Goal: Transaction & Acquisition: Purchase product/service

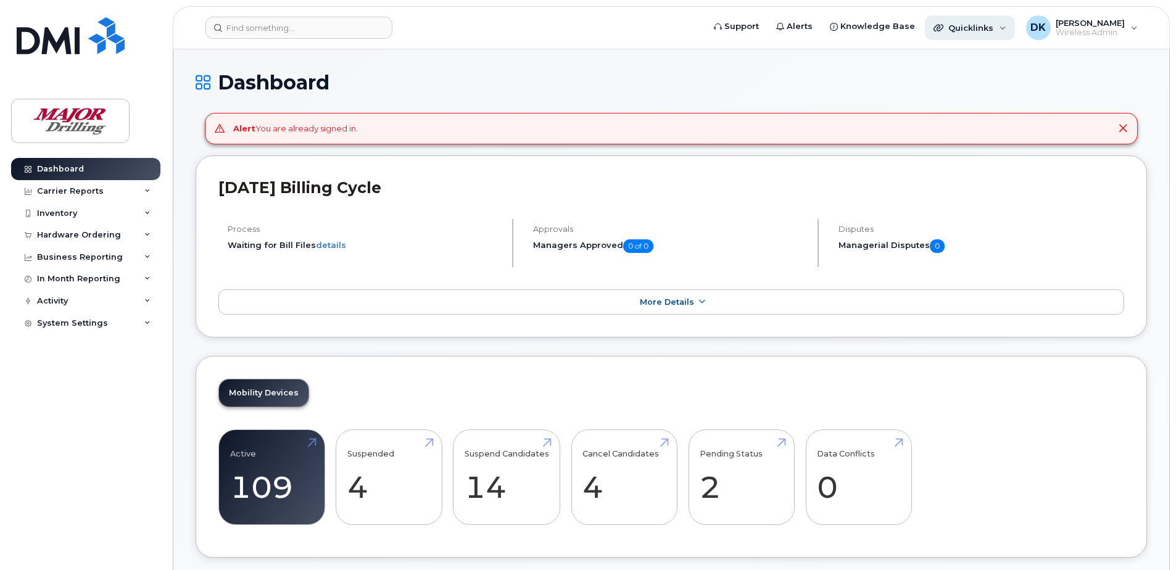
click at [994, 29] on span "Quicklinks" at bounding box center [971, 28] width 45 height 10
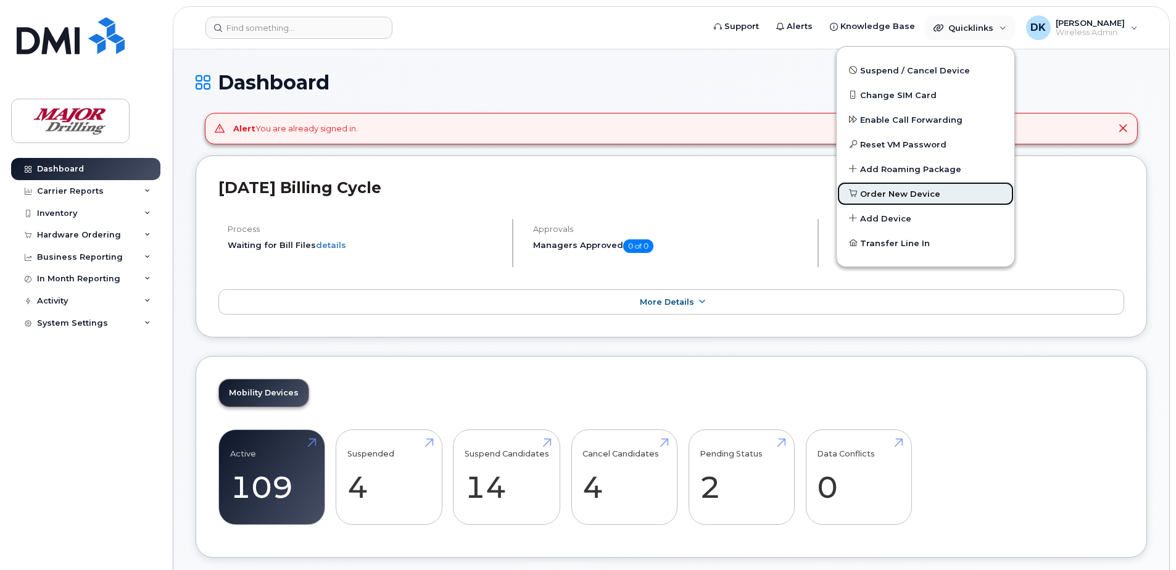
click at [891, 192] on span "Order New Device" at bounding box center [900, 194] width 80 height 12
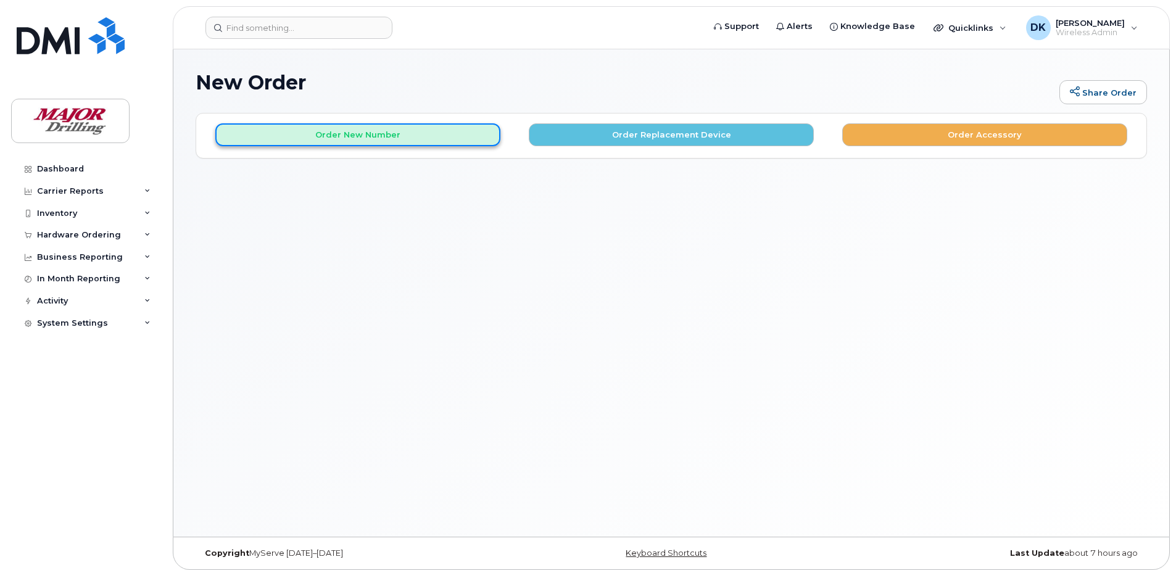
click at [415, 136] on button "Order New Number" at bounding box center [357, 134] width 285 height 23
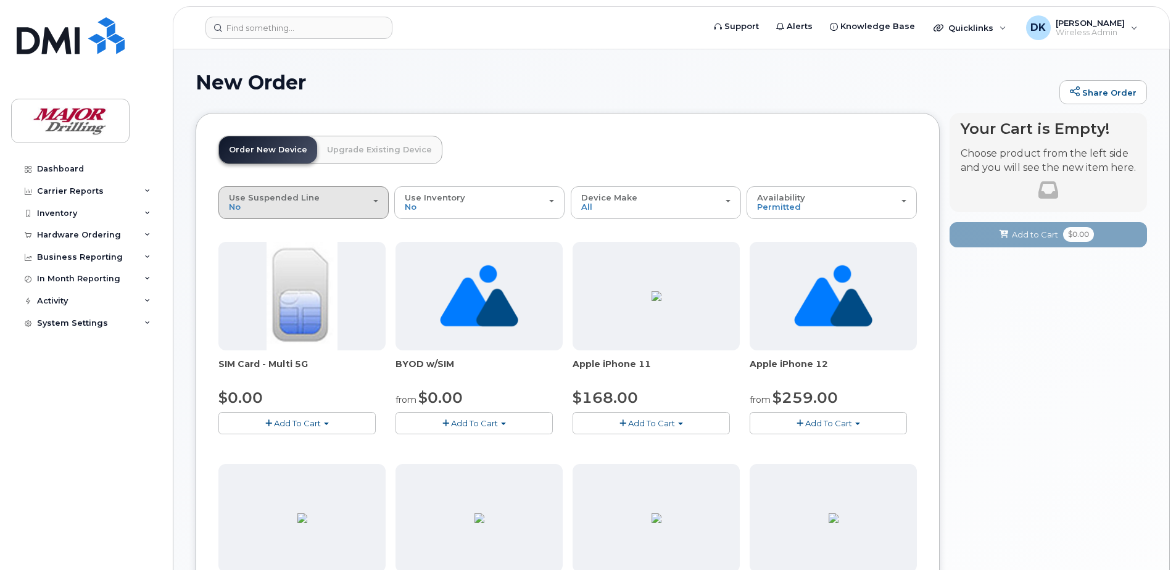
click at [260, 209] on div "Use Suspended Line No" at bounding box center [303, 202] width 149 height 19
click at [482, 141] on header "Order New Device Upgrade Existing Device Order new device and new line Order ne…" at bounding box center [567, 161] width 699 height 51
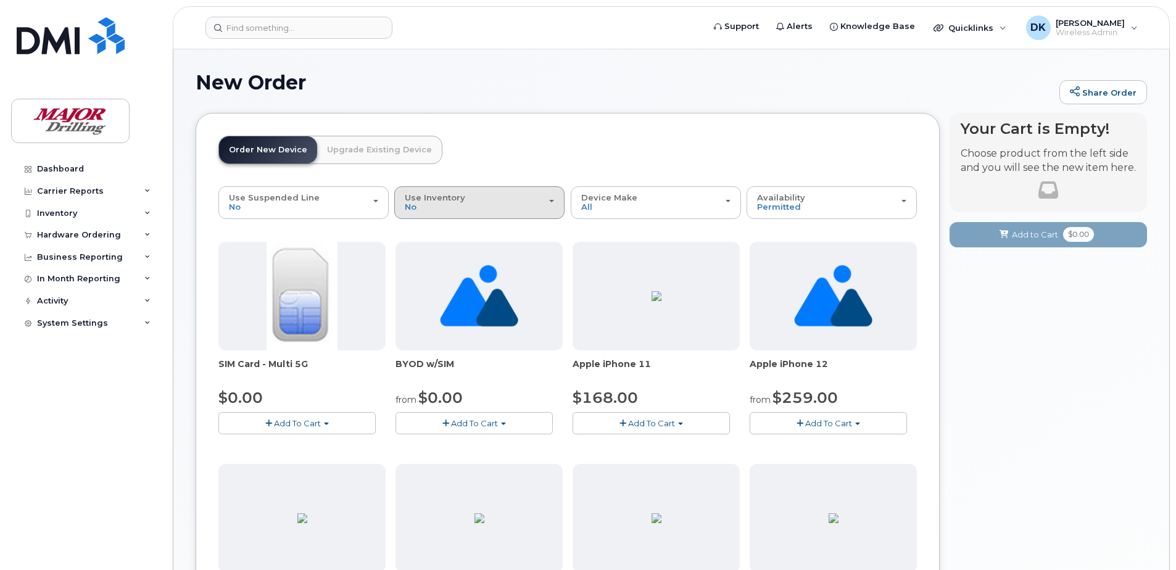
click at [485, 214] on button "Use Inventory No" at bounding box center [479, 202] width 170 height 32
click at [530, 141] on header "Order New Device Upgrade Existing Device Order new device and new line Order ne…" at bounding box center [567, 161] width 699 height 51
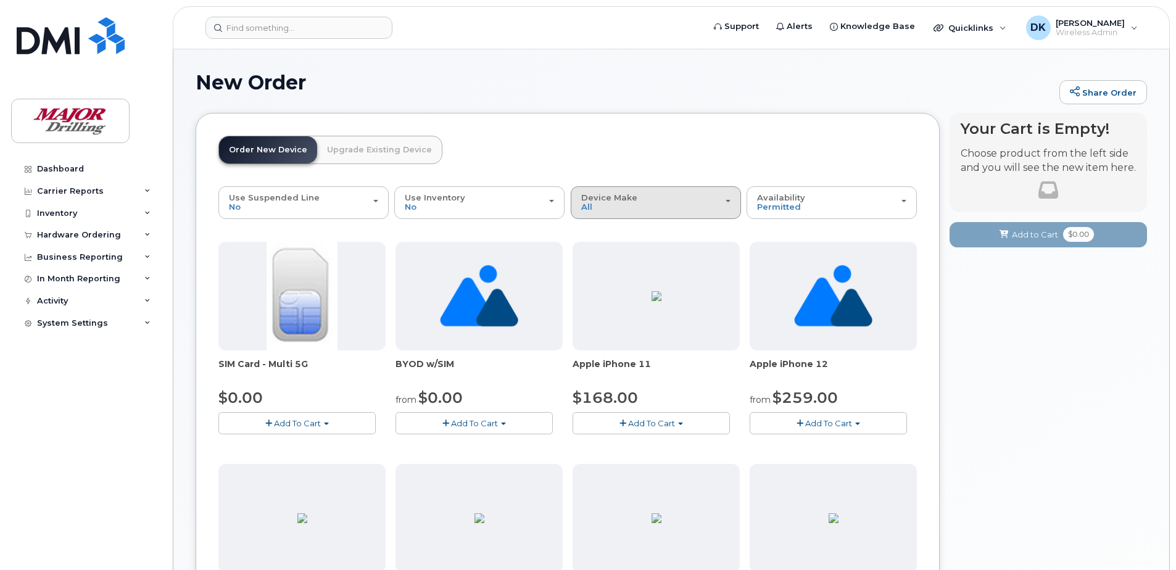
click at [655, 212] on button "Device Make All iPhone Unknown" at bounding box center [656, 202] width 170 height 32
click at [651, 251] on div "iPhone" at bounding box center [656, 257] width 164 height 15
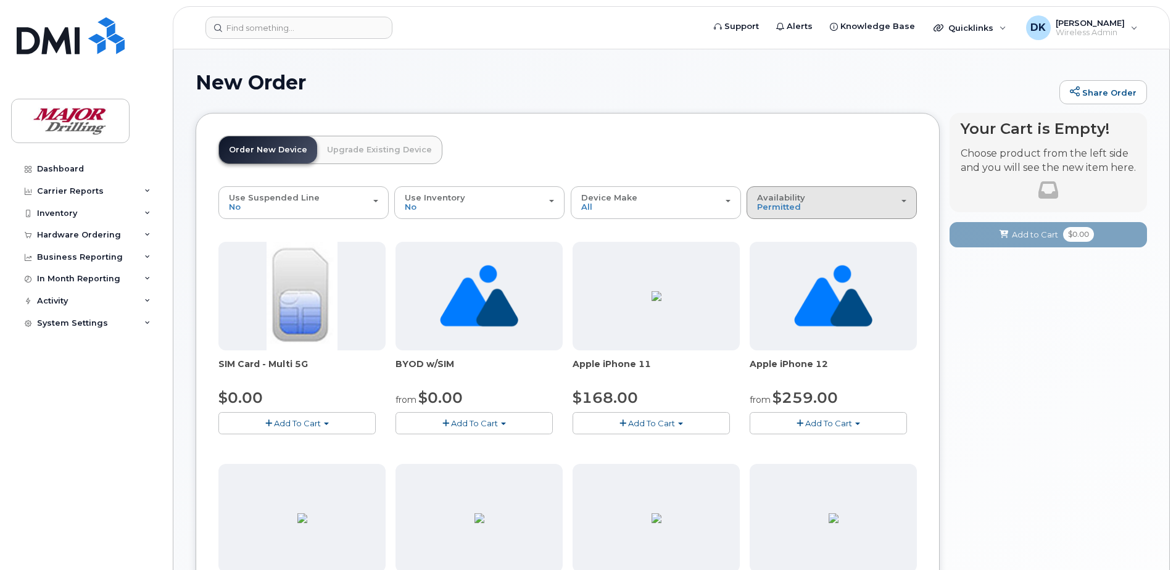
click at [813, 195] on div "Availability Permitted All" at bounding box center [831, 202] width 149 height 19
click at [774, 250] on label "All" at bounding box center [763, 251] width 26 height 15
click at [0, 0] on input "All" at bounding box center [0, 0] width 0 height 0
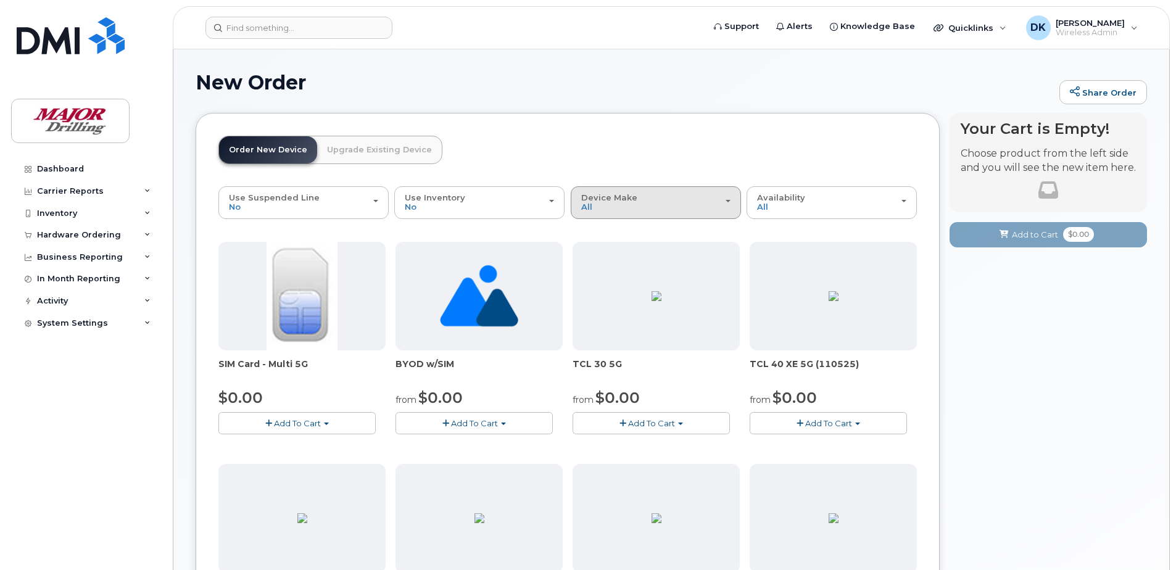
click at [614, 204] on div "Device Make All Aircard Android Cell Phone HUB iPhone Modem Tablet Unknown" at bounding box center [655, 202] width 149 height 19
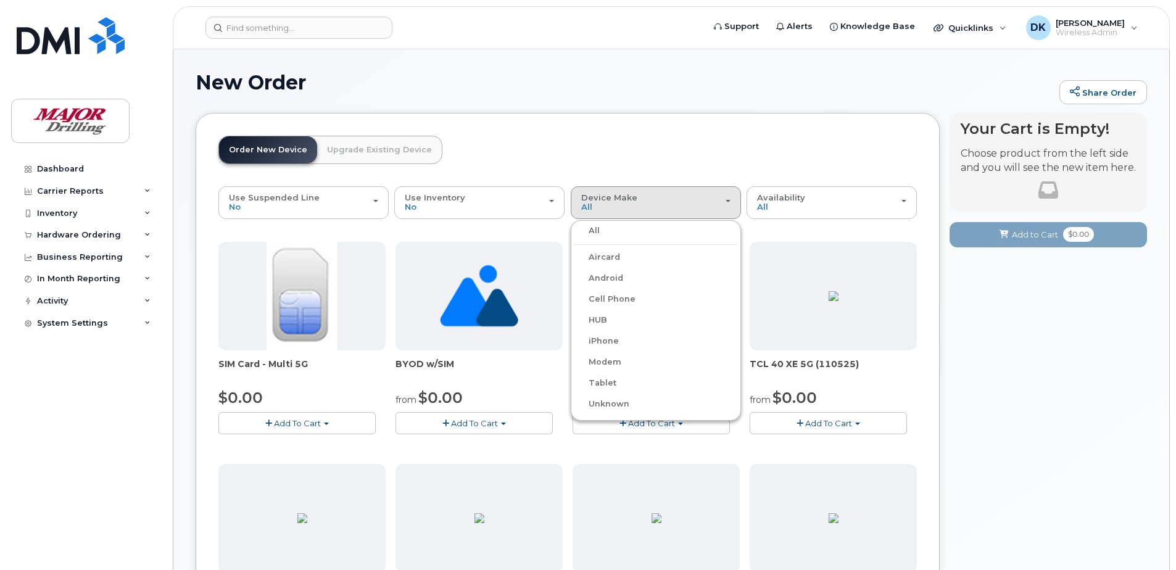
click at [606, 339] on label "iPhone" at bounding box center [596, 341] width 45 height 15
click at [0, 0] on input "iPhone" at bounding box center [0, 0] width 0 height 0
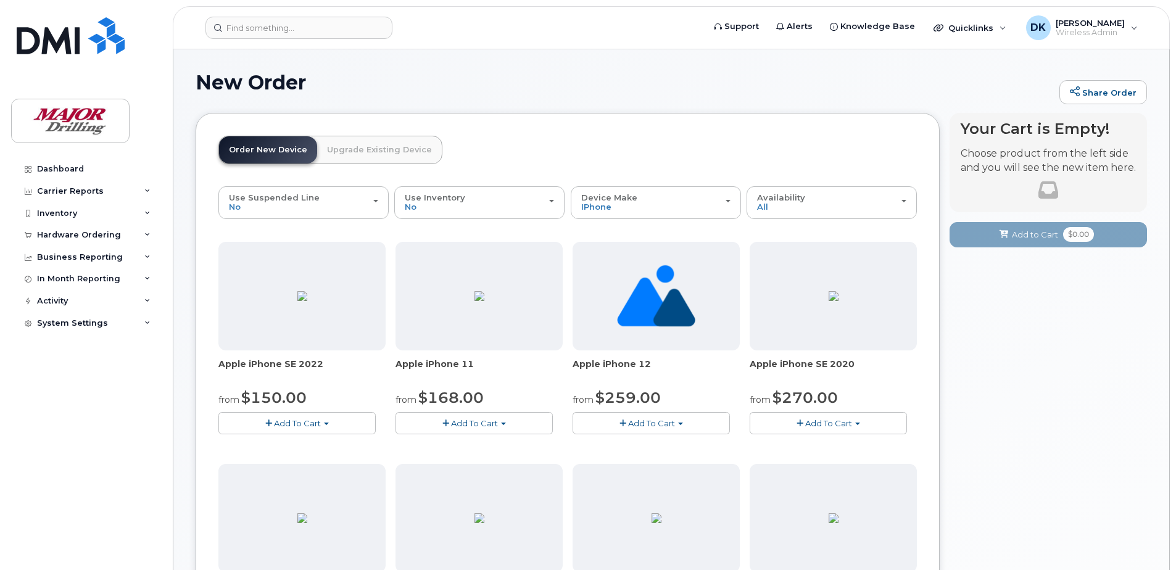
scroll to position [617, 0]
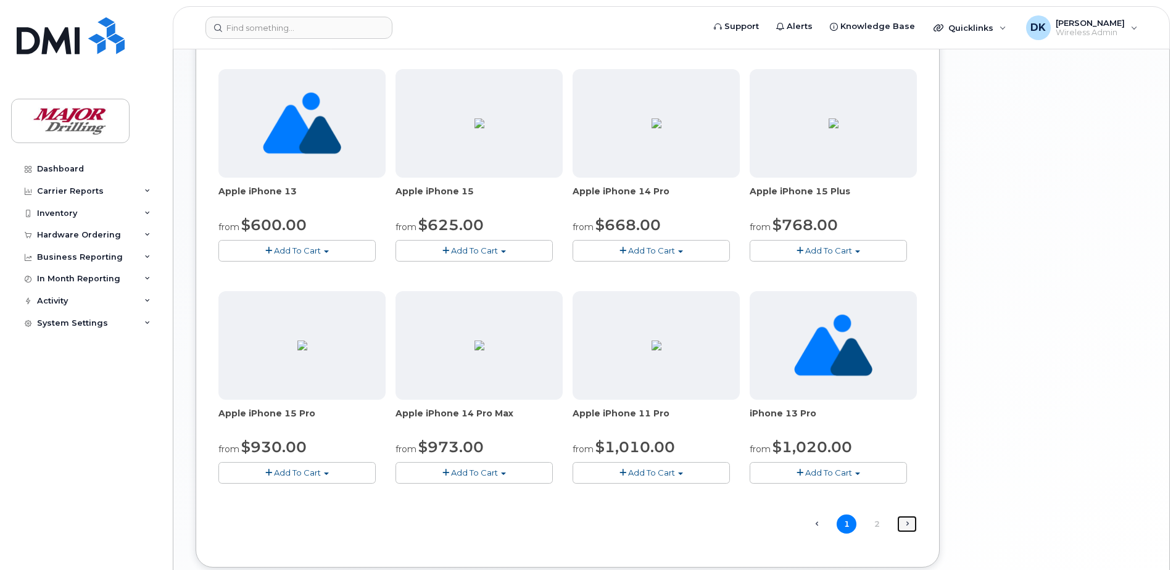
click at [904, 526] on link "Next →" at bounding box center [907, 524] width 20 height 16
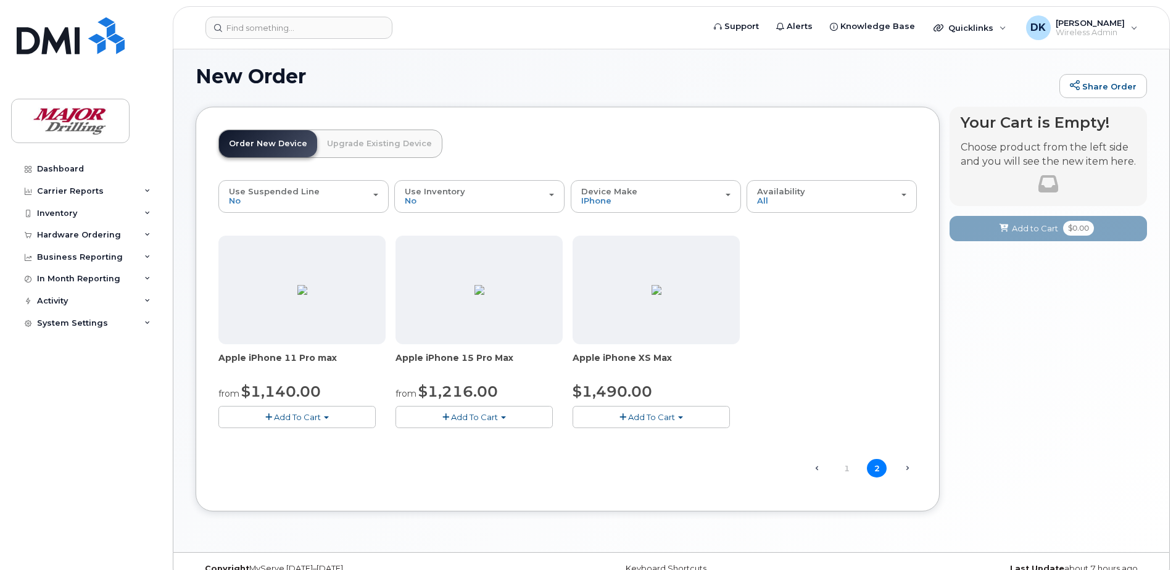
scroll to position [0, 0]
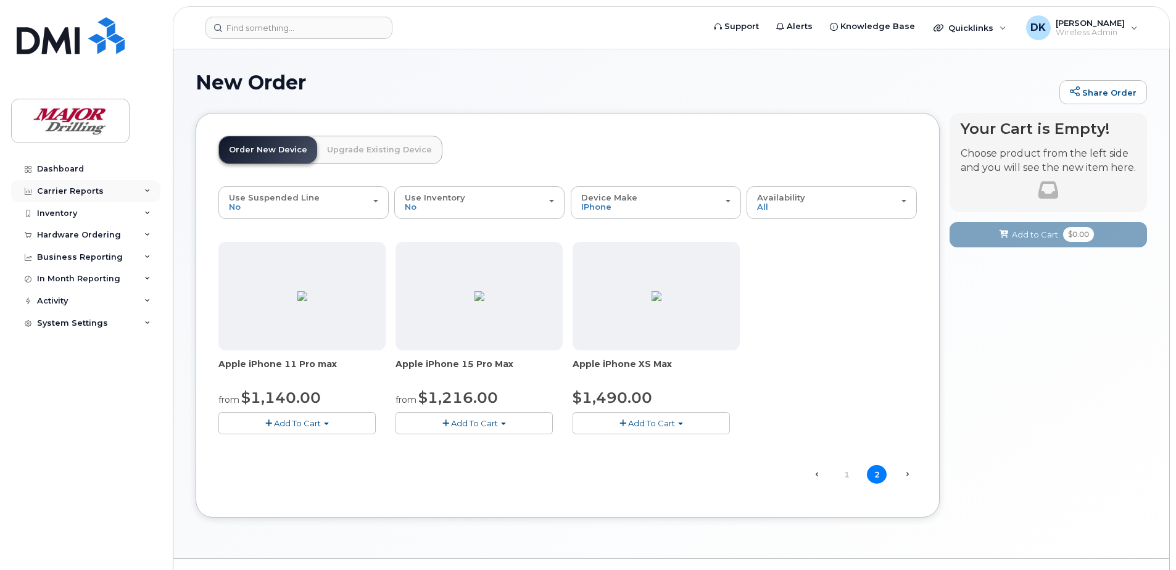
click at [59, 188] on div "Carrier Reports" at bounding box center [70, 191] width 67 height 10
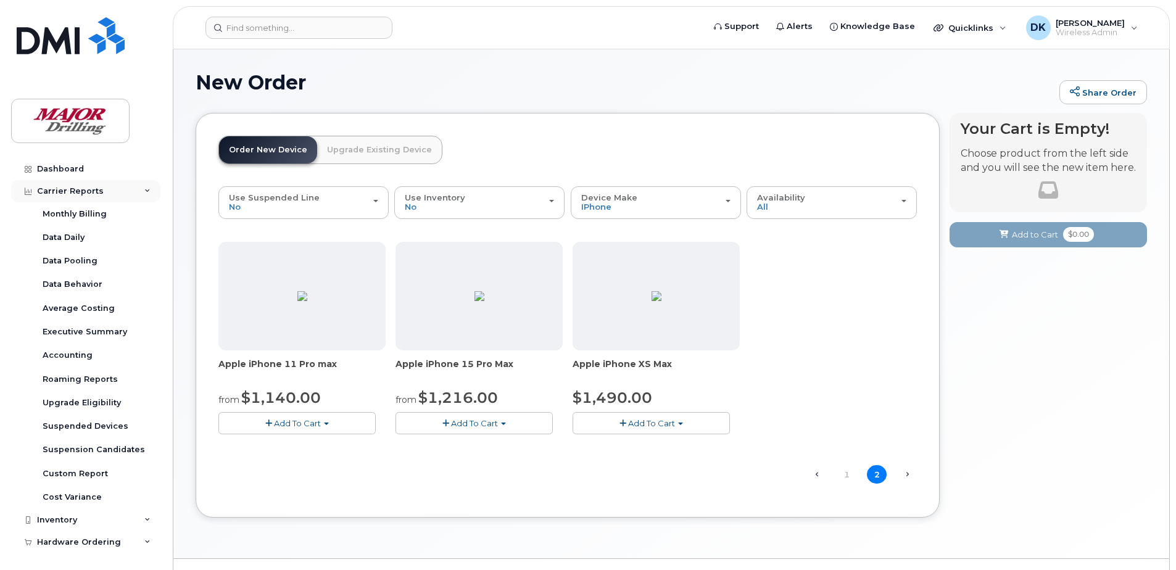
click at [59, 188] on div "Carrier Reports" at bounding box center [70, 191] width 67 height 10
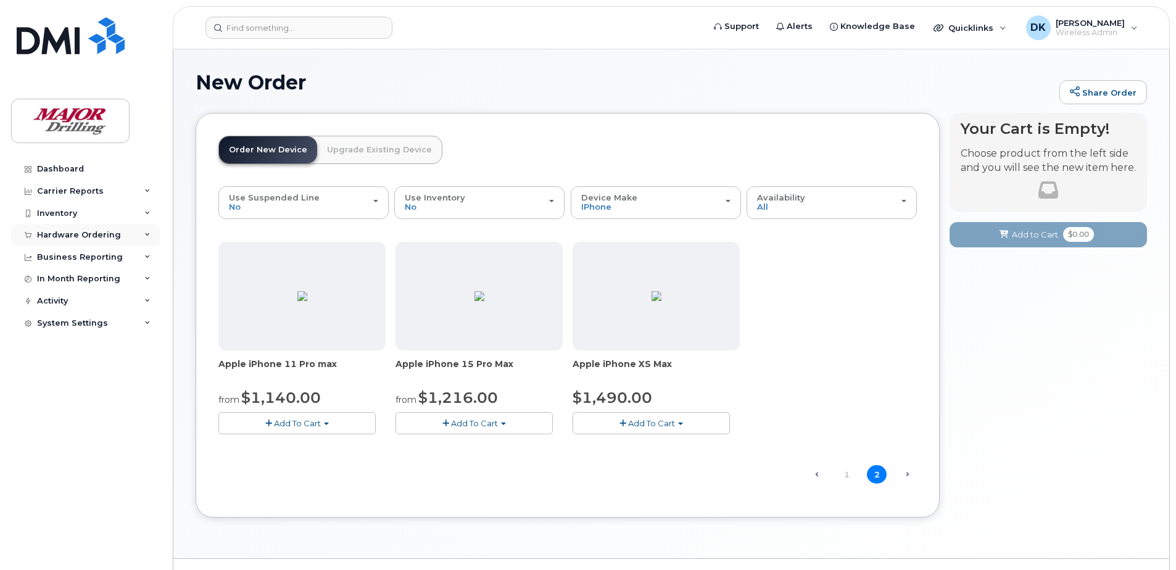
click at [73, 238] on div "Hardware Ordering" at bounding box center [79, 235] width 84 height 10
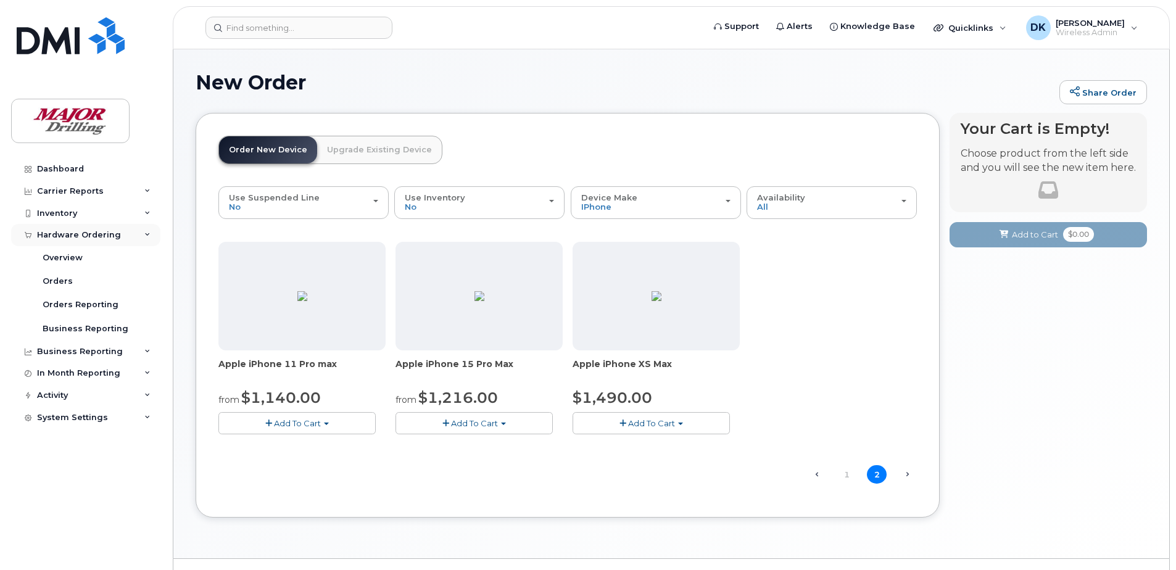
click at [73, 238] on div "Hardware Ordering" at bounding box center [79, 235] width 84 height 10
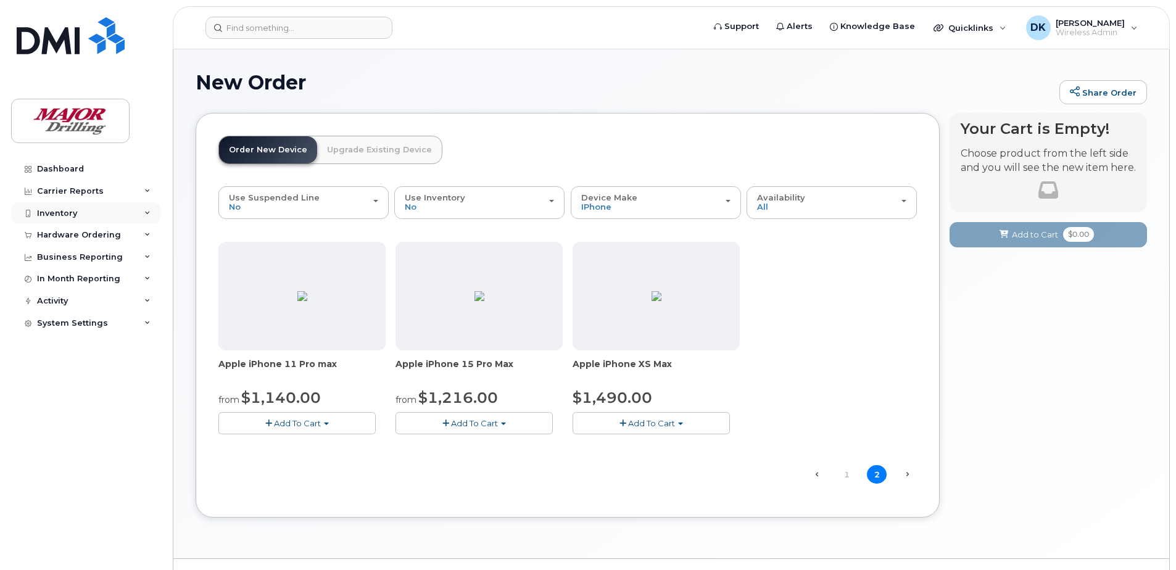
click at [69, 211] on div "Inventory" at bounding box center [57, 214] width 40 height 10
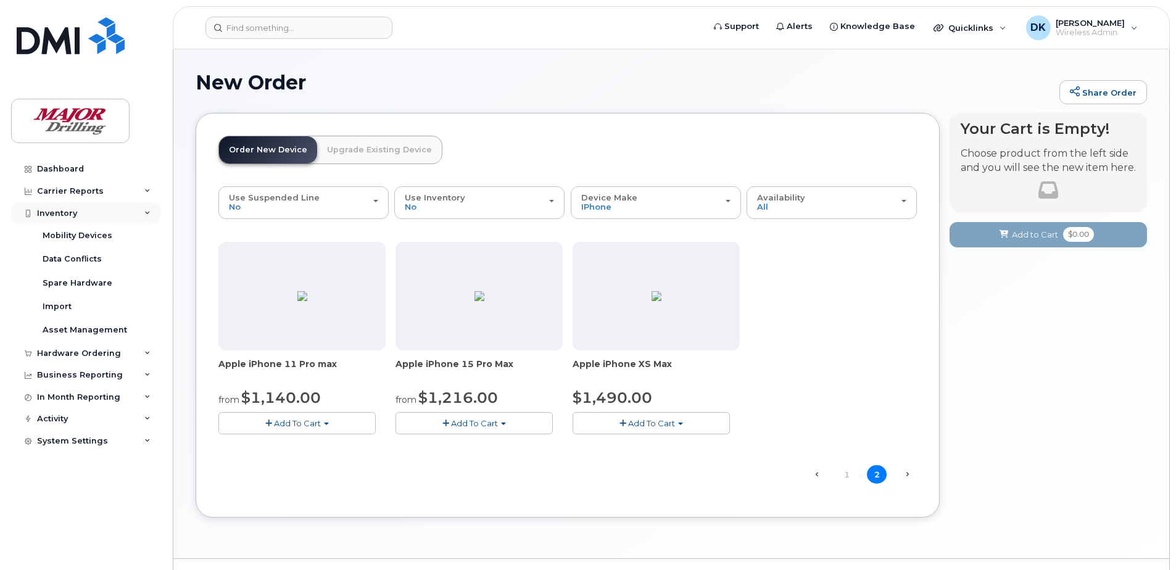
click at [69, 211] on div "Inventory" at bounding box center [57, 214] width 40 height 10
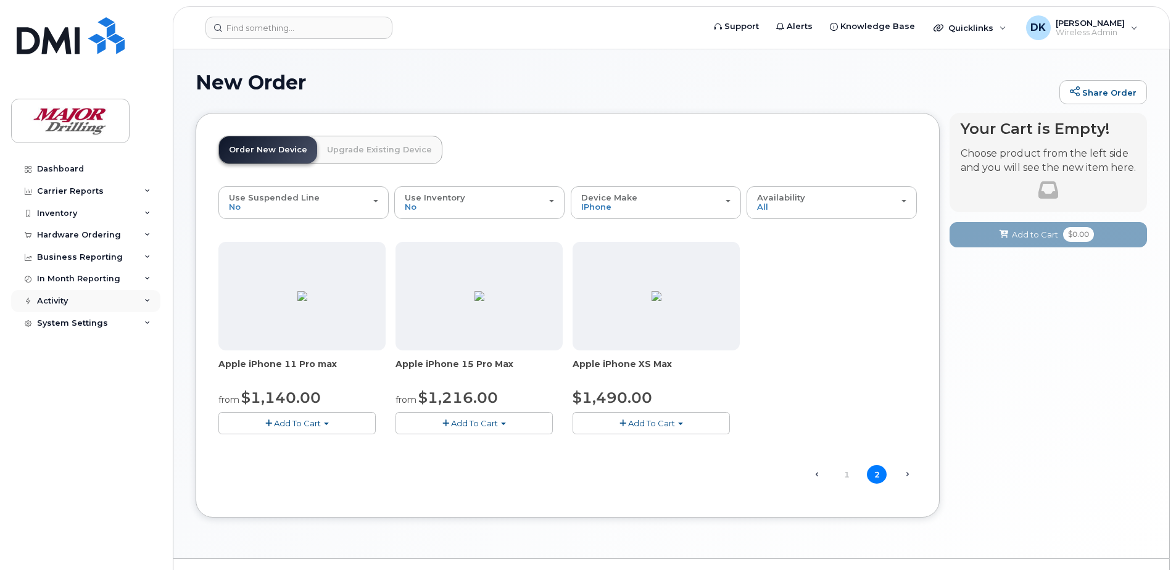
click at [64, 306] on div "Activity" at bounding box center [52, 301] width 31 height 10
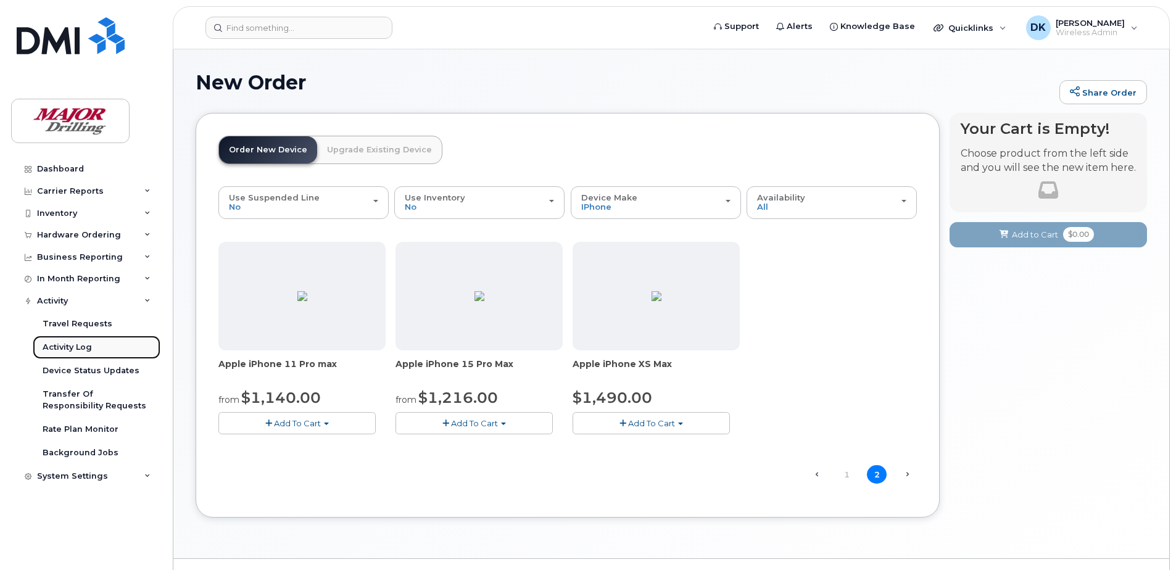
click at [70, 352] on div "Activity Log" at bounding box center [67, 347] width 49 height 11
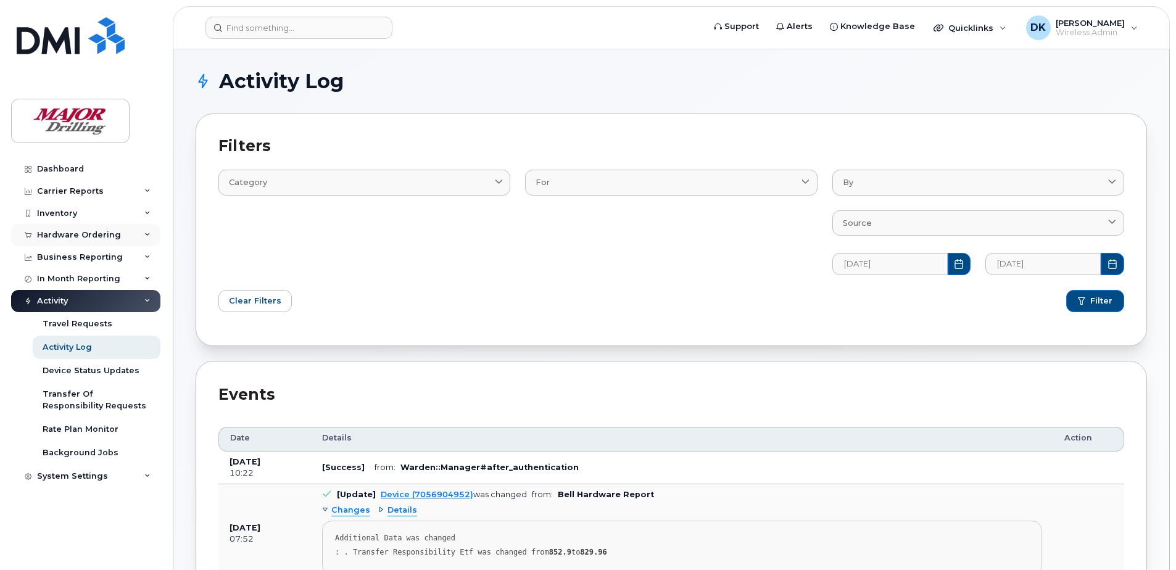
click at [72, 227] on div "Hardware Ordering" at bounding box center [85, 235] width 149 height 22
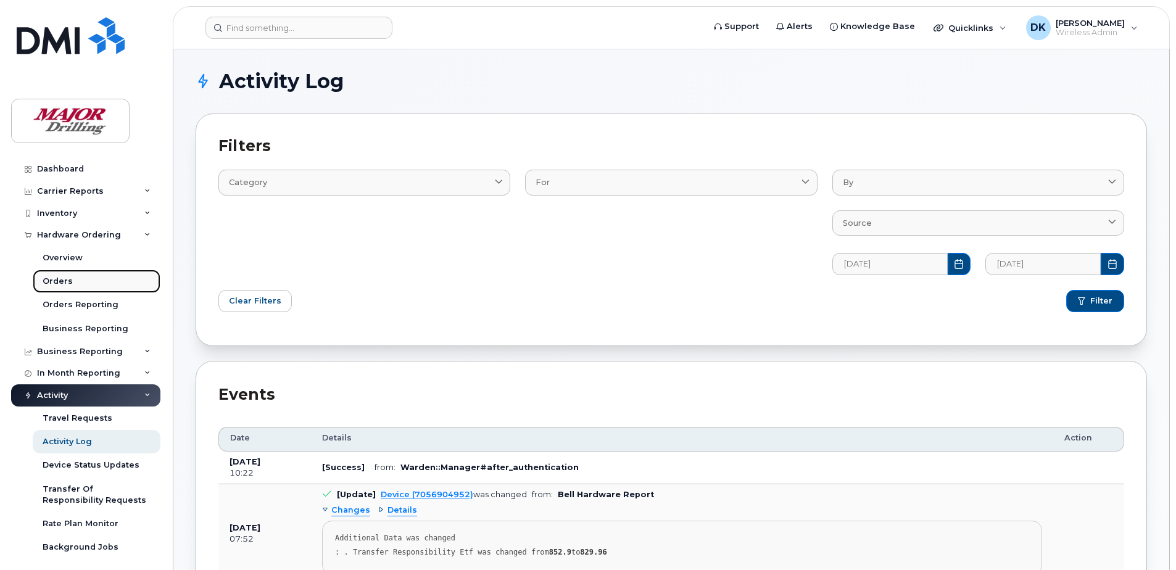
click at [57, 275] on link "Orders" at bounding box center [97, 281] width 128 height 23
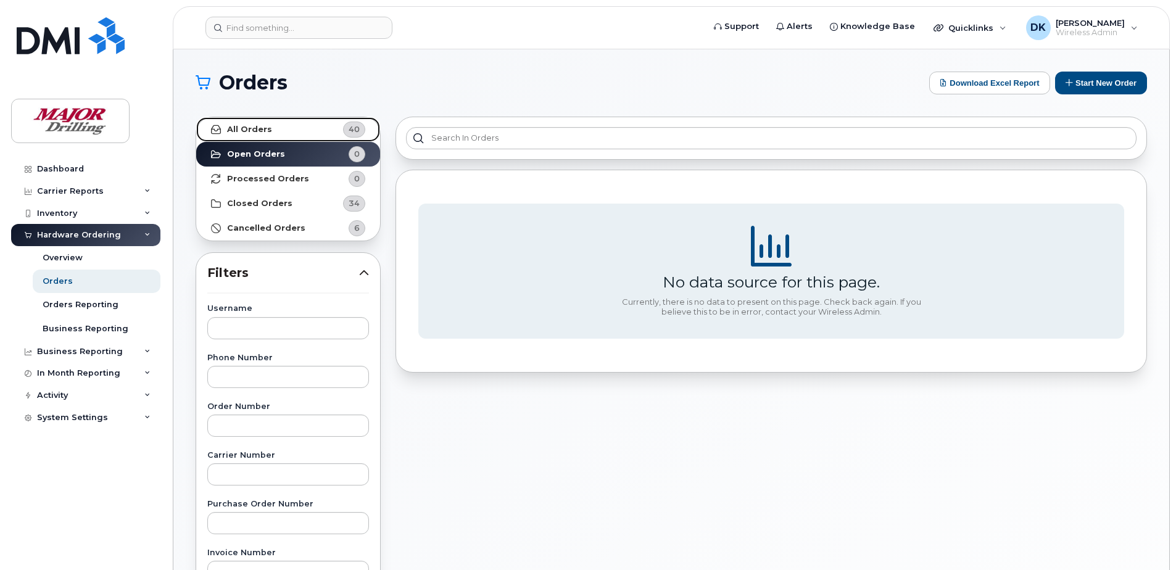
click at [254, 127] on strong "All Orders" at bounding box center [249, 130] width 45 height 10
